Goal: Transaction & Acquisition: Purchase product/service

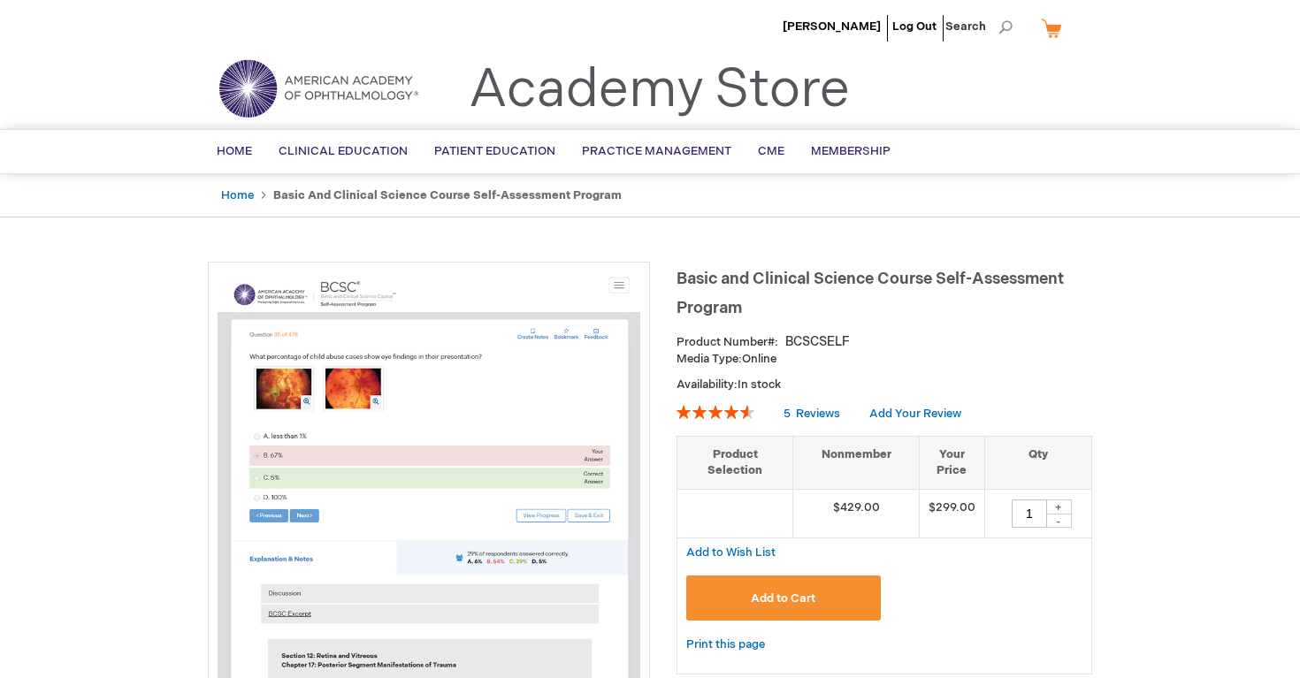
click at [337, 459] on img at bounding box center [428, 482] width 423 height 423
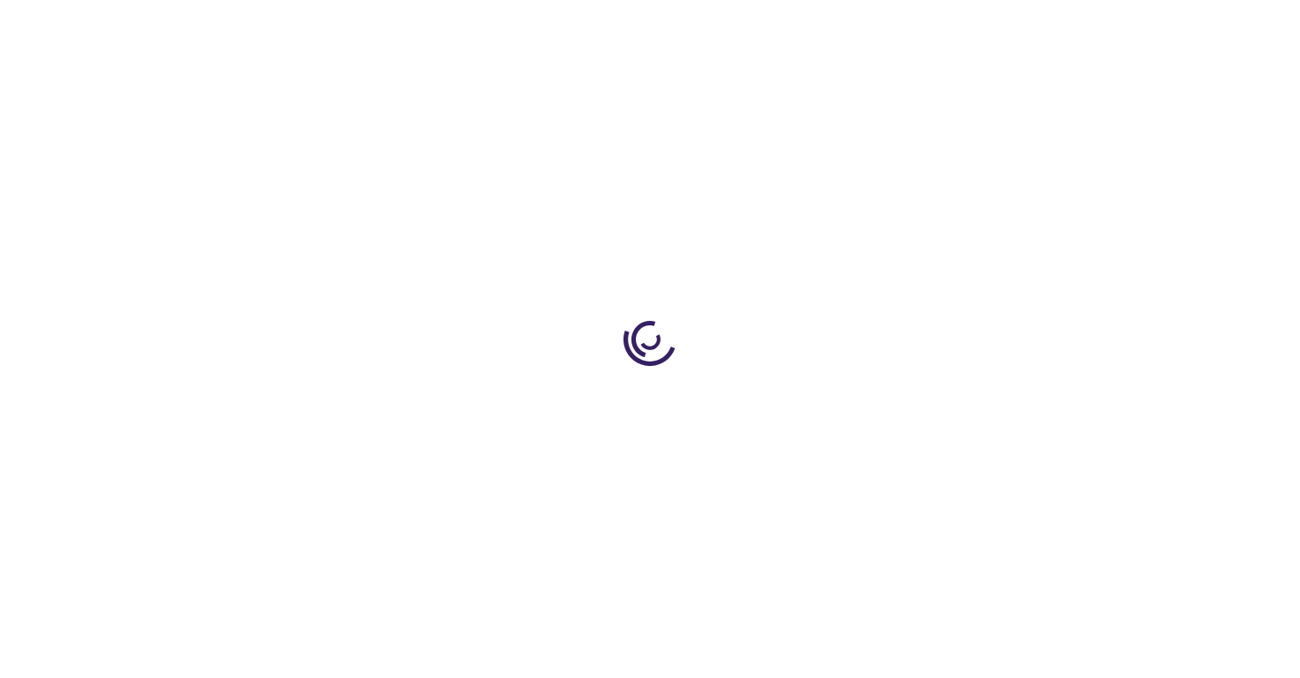
type input "1"
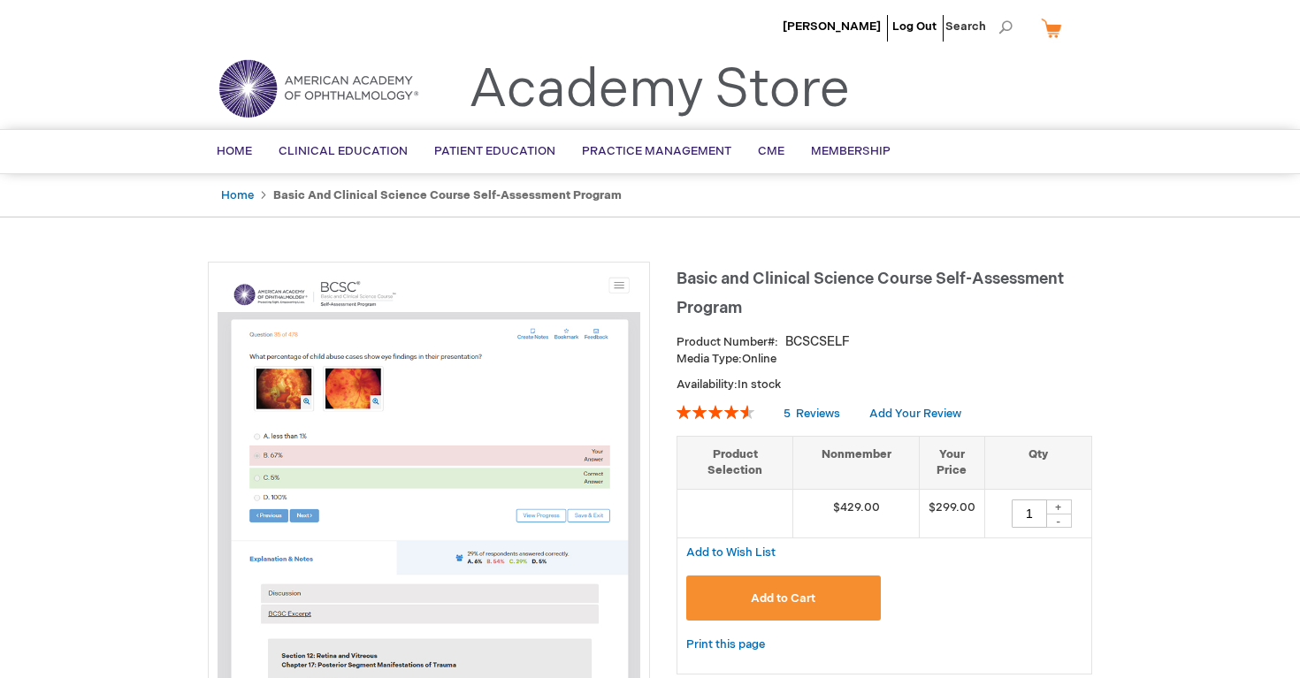
click at [841, 17] on li "[PERSON_NAME]" at bounding box center [831, 26] width 107 height 53
click at [835, 27] on span "[PERSON_NAME]" at bounding box center [831, 26] width 98 height 14
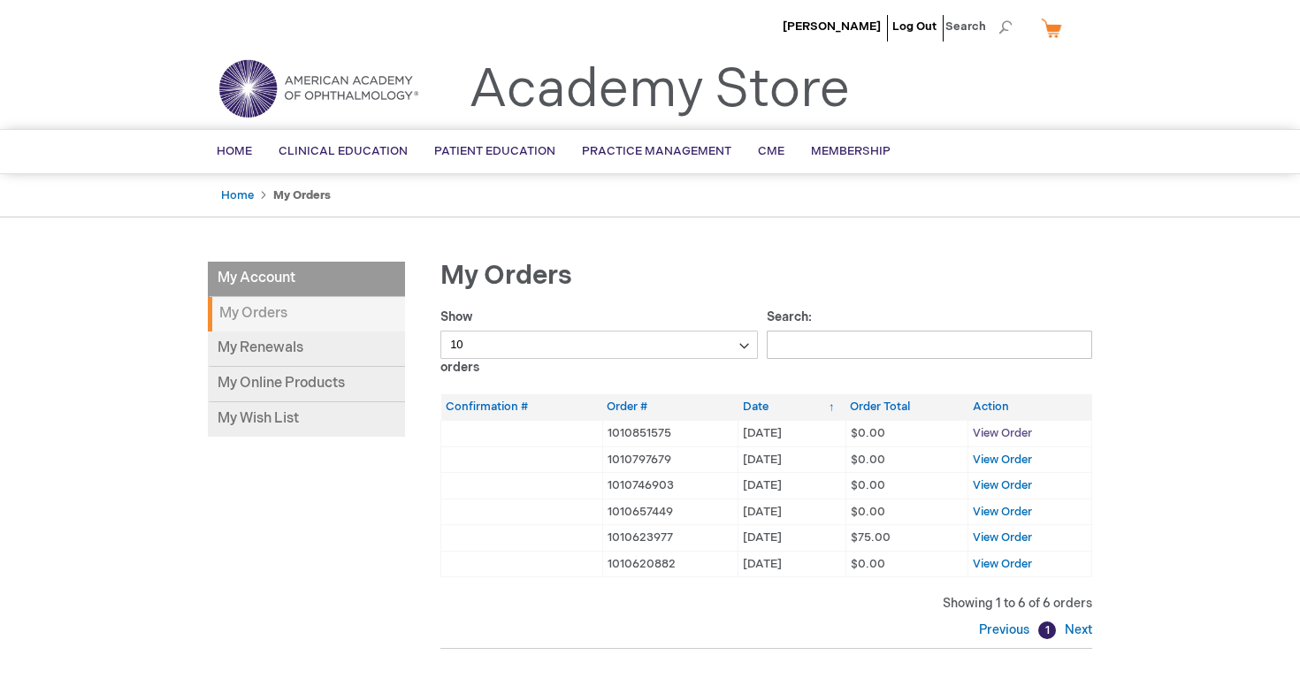
click at [987, 435] on span "View Order" at bounding box center [1001, 433] width 59 height 14
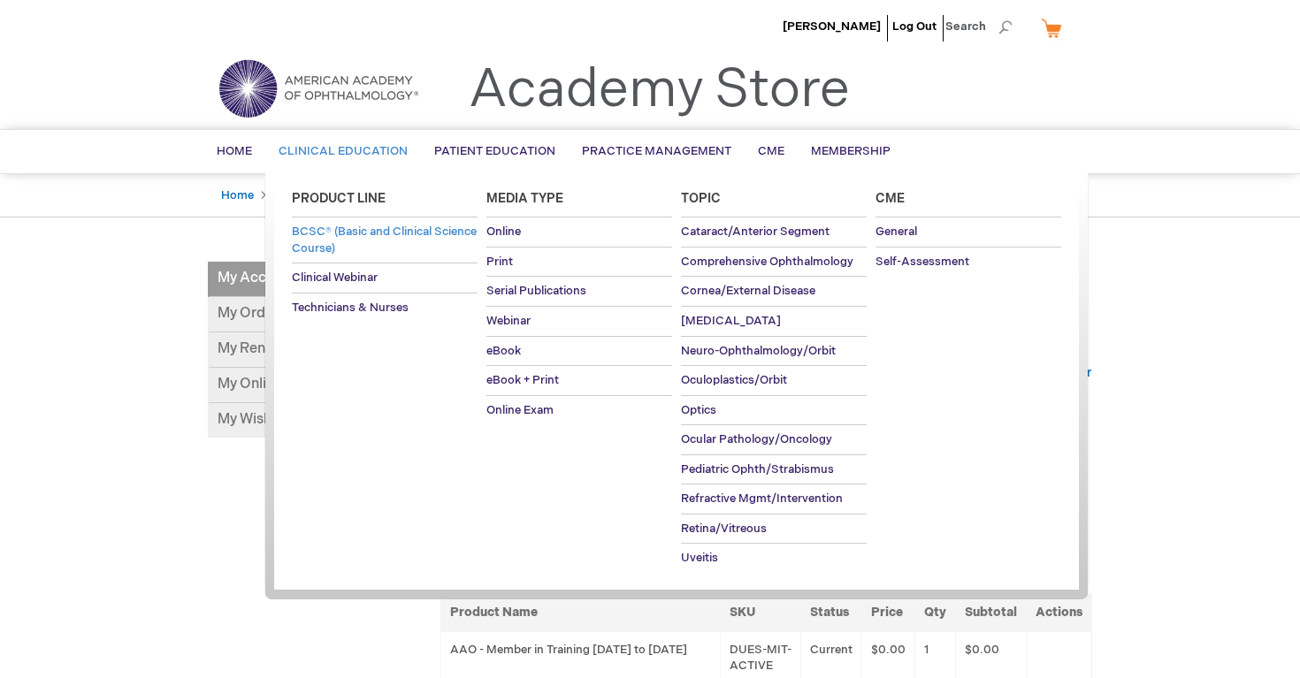
click at [328, 238] on span "BCSC® (Basic and Clinical Science Course)" at bounding box center [384, 240] width 185 height 31
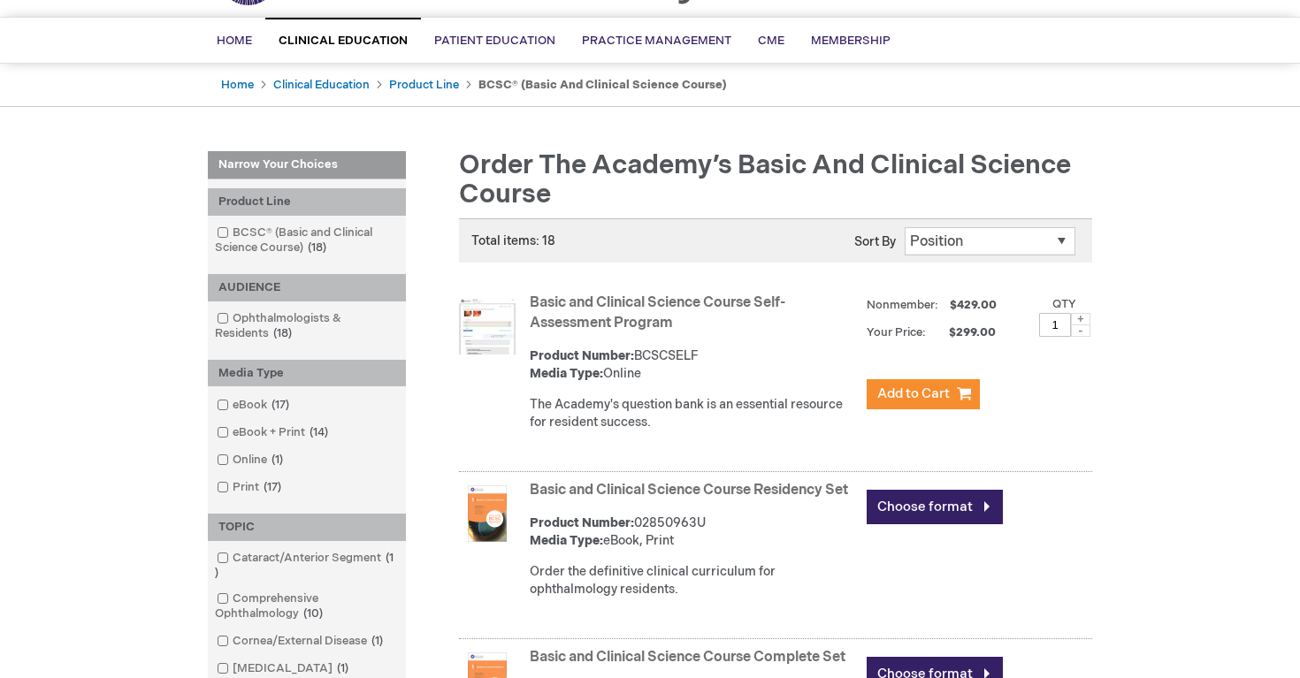
scroll to position [113, 0]
click at [583, 316] on link "Basic and Clinical Science Course Self-Assessment Program" at bounding box center [657, 311] width 255 height 37
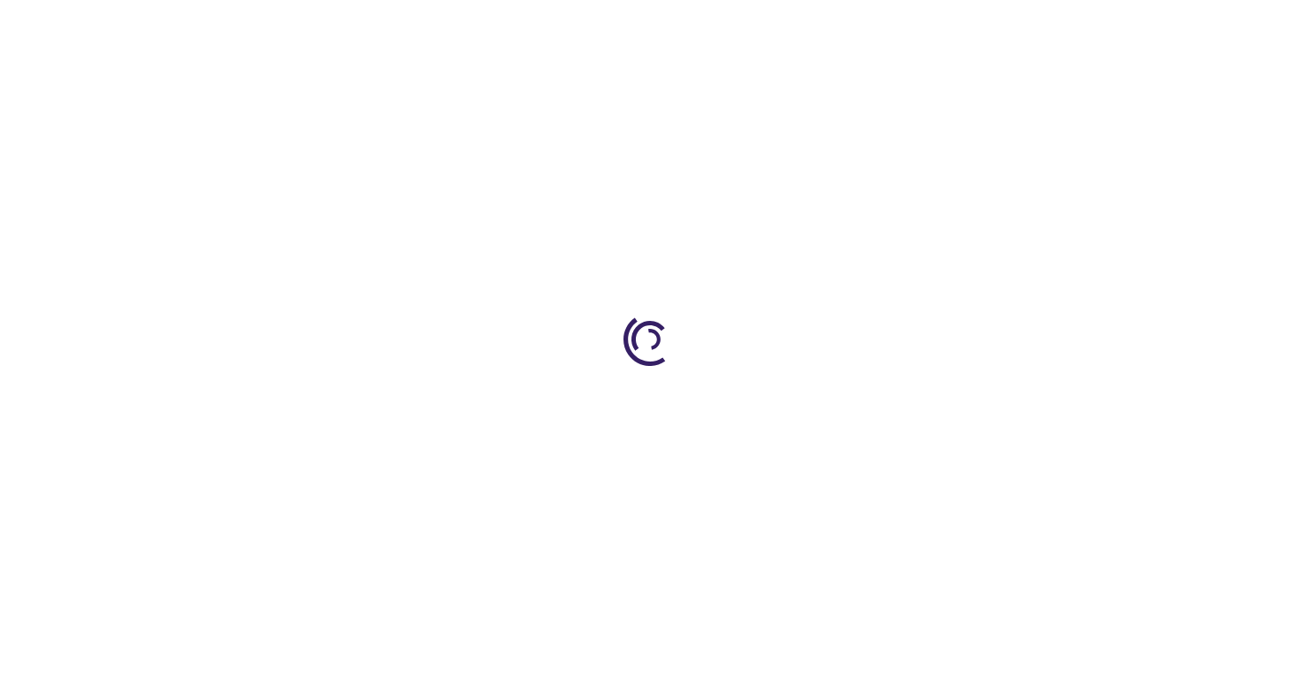
type input "1"
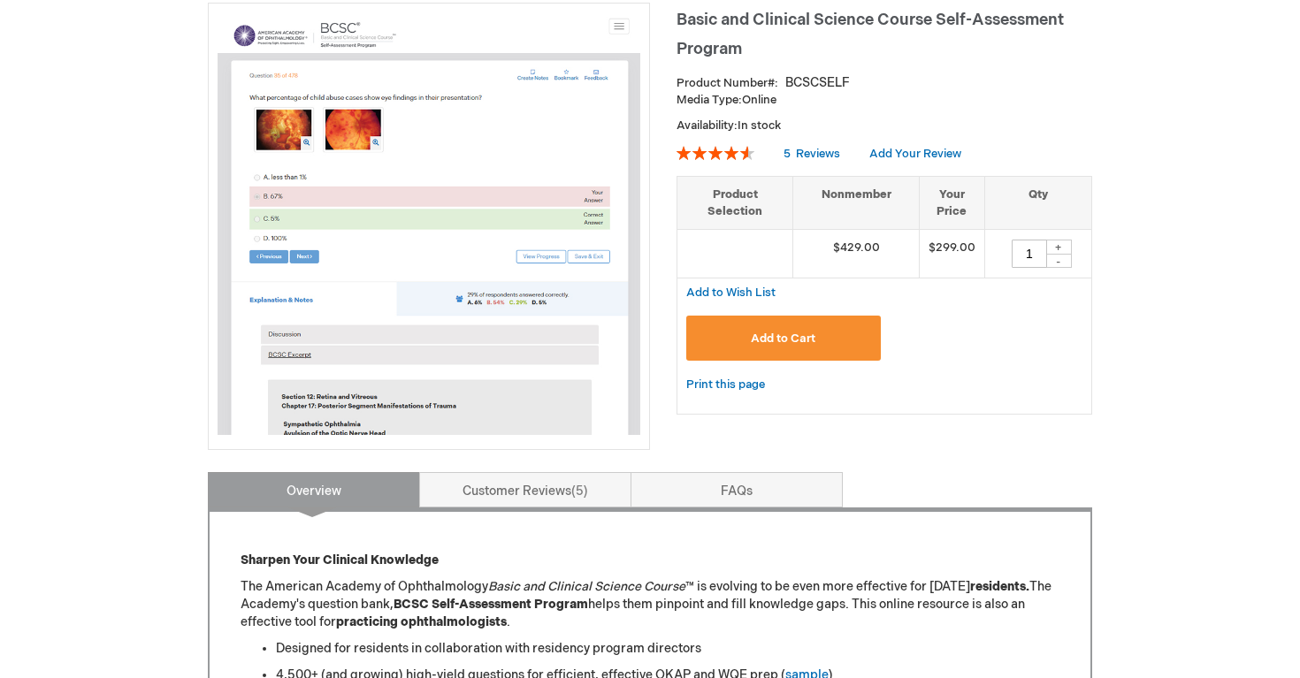
scroll to position [277, 0]
click at [546, 130] on img at bounding box center [428, 224] width 423 height 423
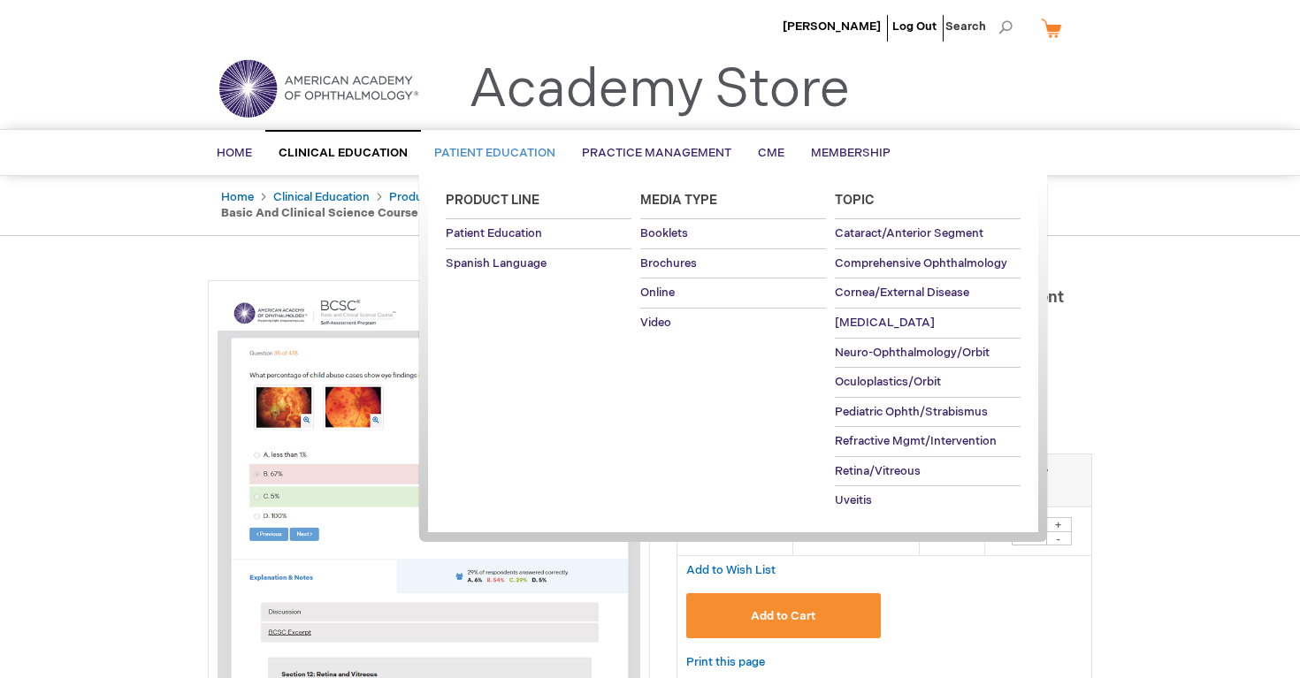
scroll to position [0, 0]
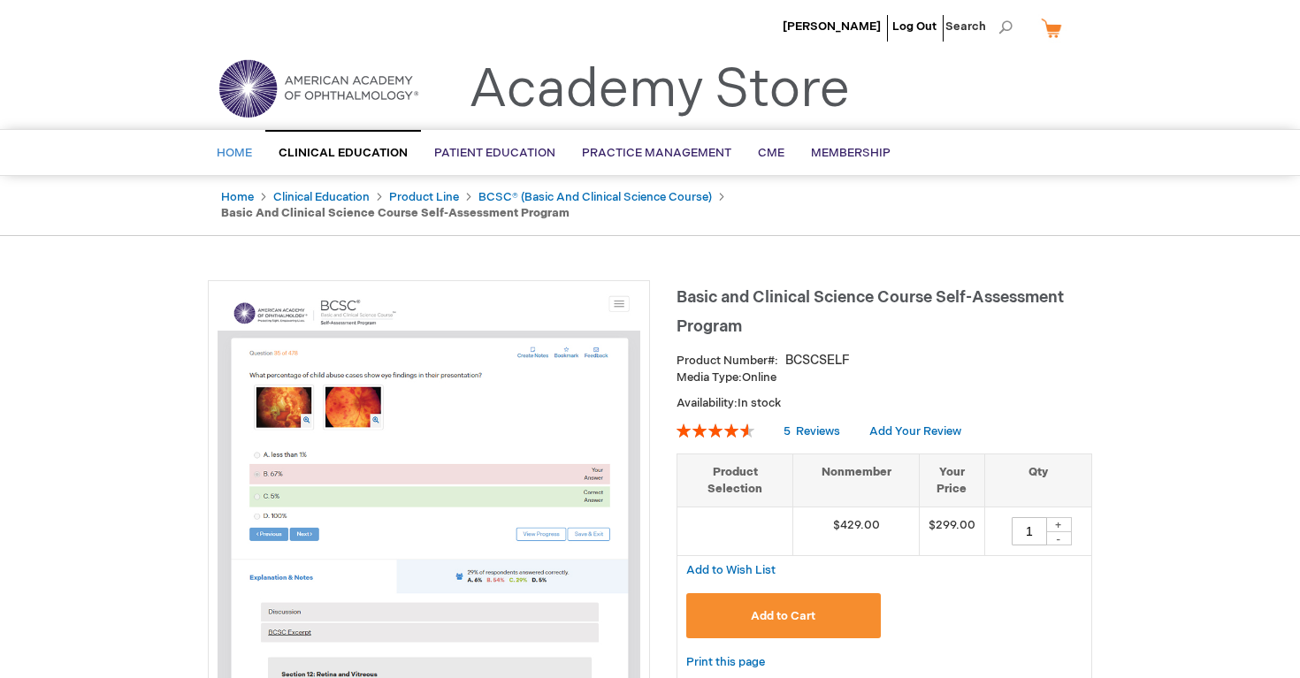
click at [239, 155] on span "Home" at bounding box center [234, 153] width 35 height 14
